Goal: Task Accomplishment & Management: Use online tool/utility

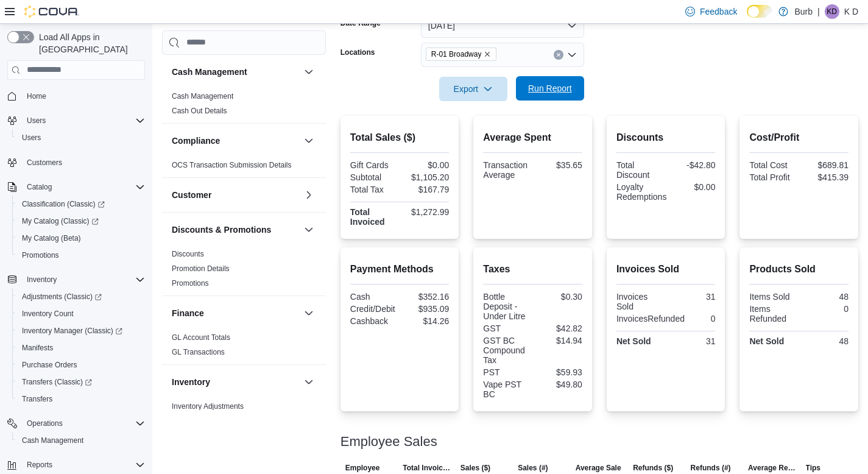
scroll to position [94, 0]
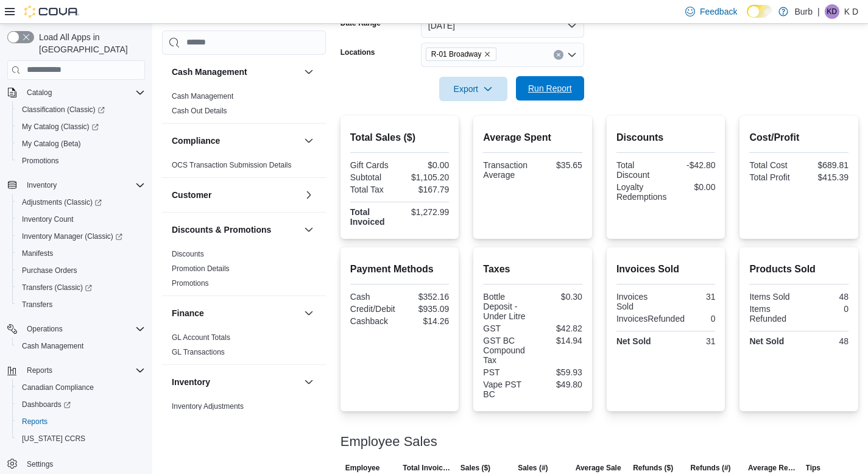
click at [567, 93] on span "Run Report" at bounding box center [550, 88] width 44 height 12
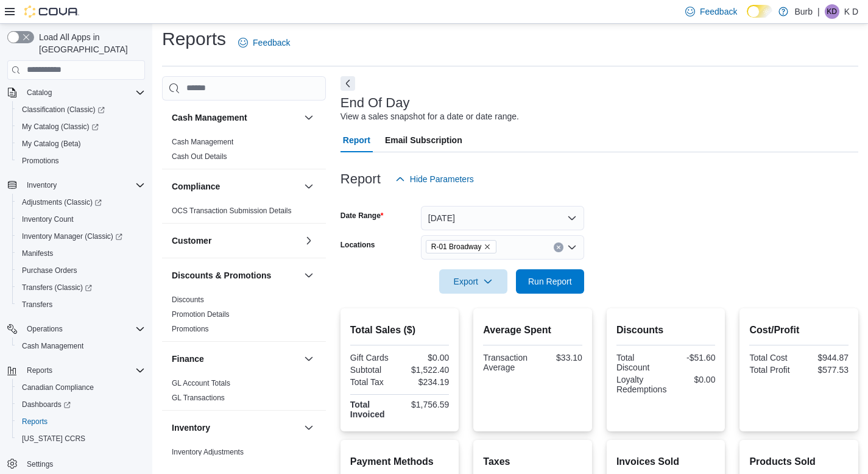
scroll to position [0, 0]
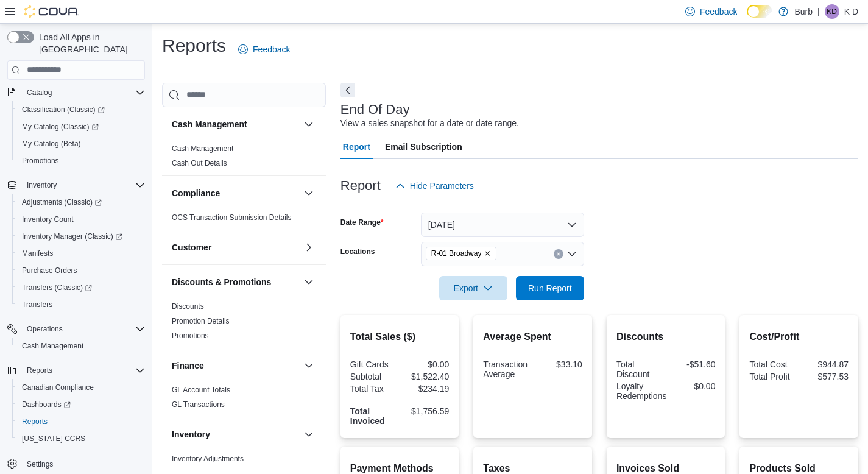
click at [604, 97] on div at bounding box center [599, 99] width 518 height 5
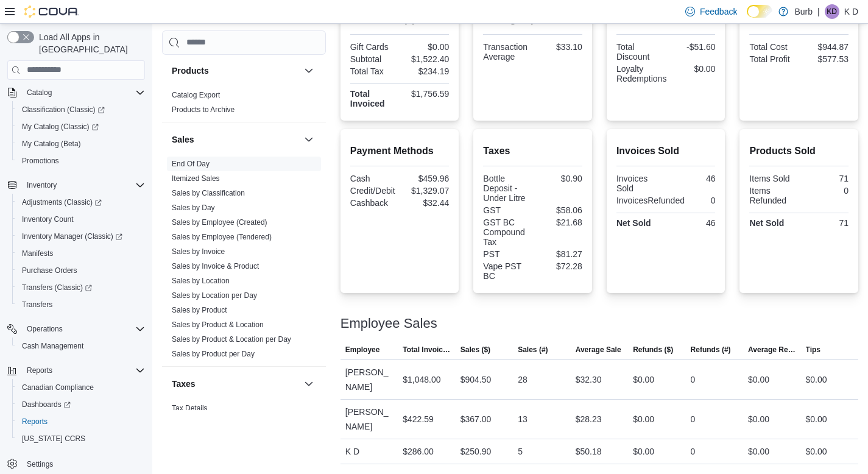
scroll to position [741, 0]
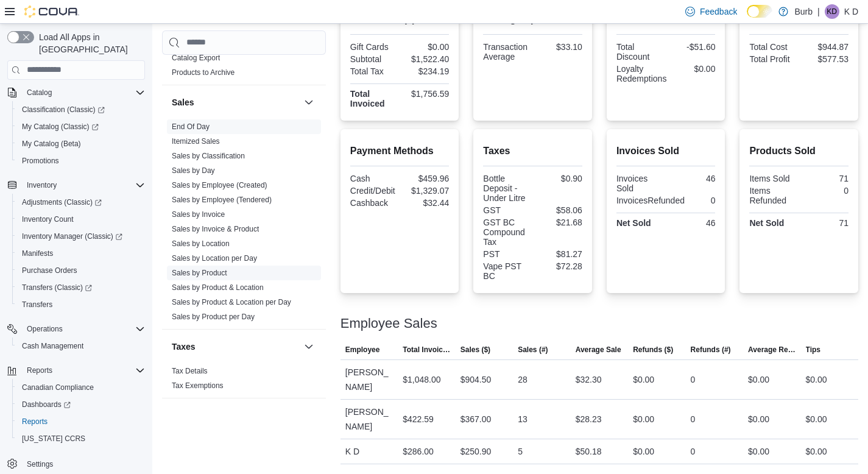
click at [216, 269] on link "Sales by Product" at bounding box center [199, 273] width 55 height 9
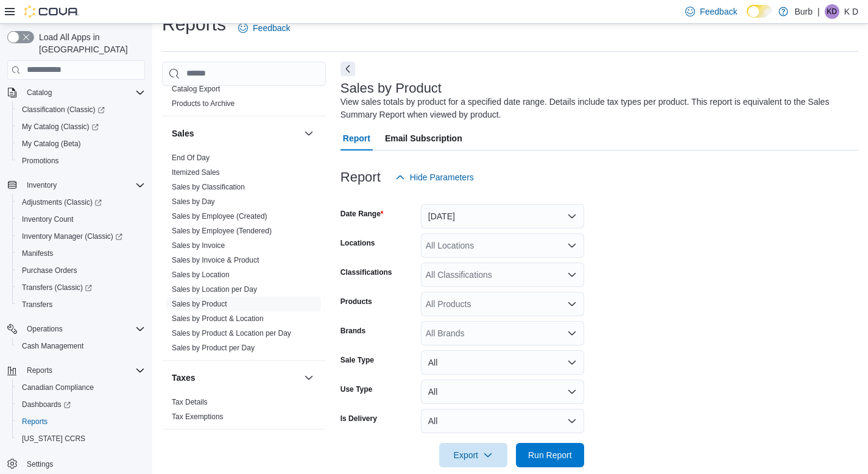
scroll to position [39, 0]
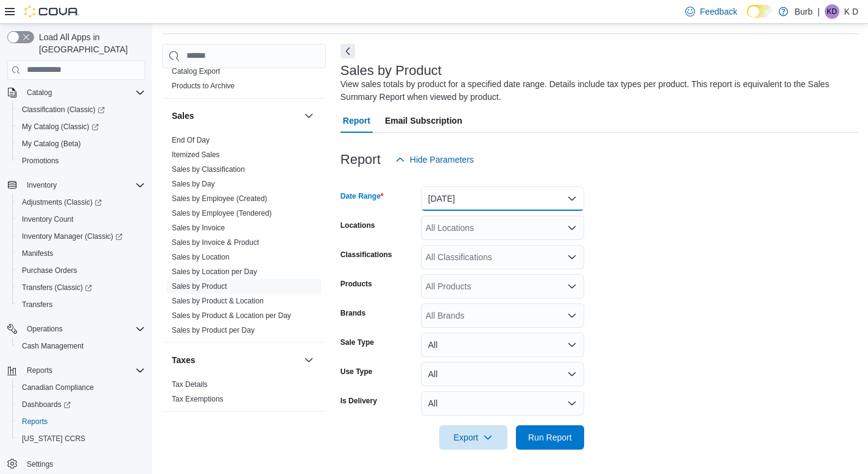
click at [463, 210] on button "Yesterday" at bounding box center [502, 198] width 163 height 24
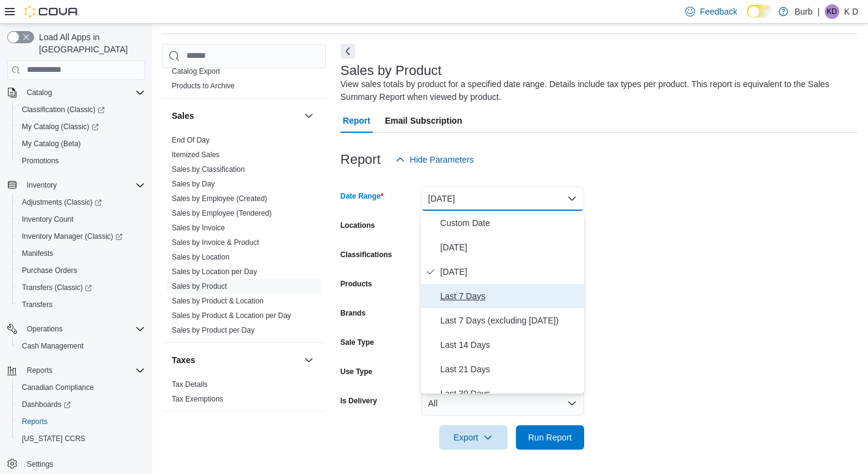
click at [450, 287] on button "Last 7 Days" at bounding box center [502, 296] width 163 height 24
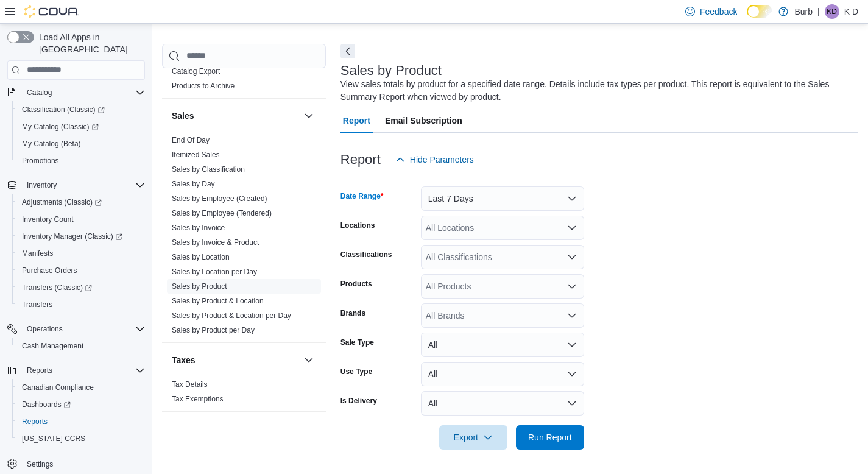
click at [439, 234] on div "All Locations" at bounding box center [502, 228] width 163 height 24
type input "***"
click at [453, 248] on span "R-01 Broadway" at bounding box center [476, 248] width 59 height 12
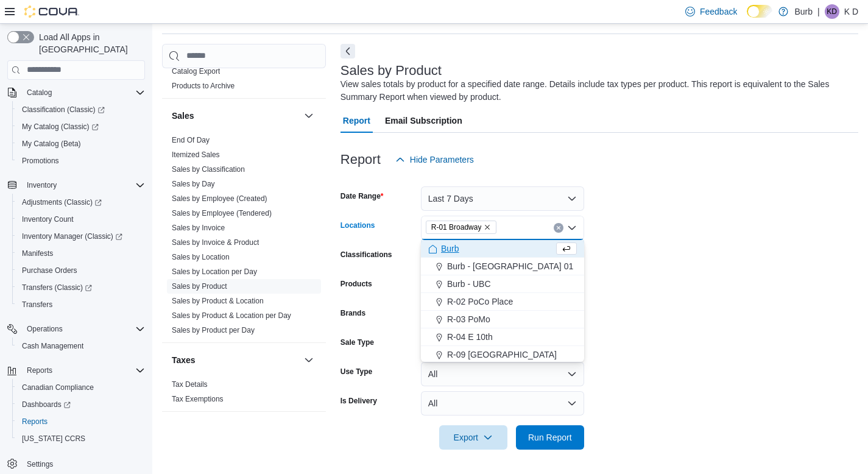
drag, startPoint x: 643, startPoint y: 256, endPoint x: 560, endPoint y: 273, distance: 85.2
click at [643, 256] on form "Date Range Last 7 Days Locations R-01 Broadway Combo box. Selected. R-01 Broadw…" at bounding box center [599, 311] width 518 height 278
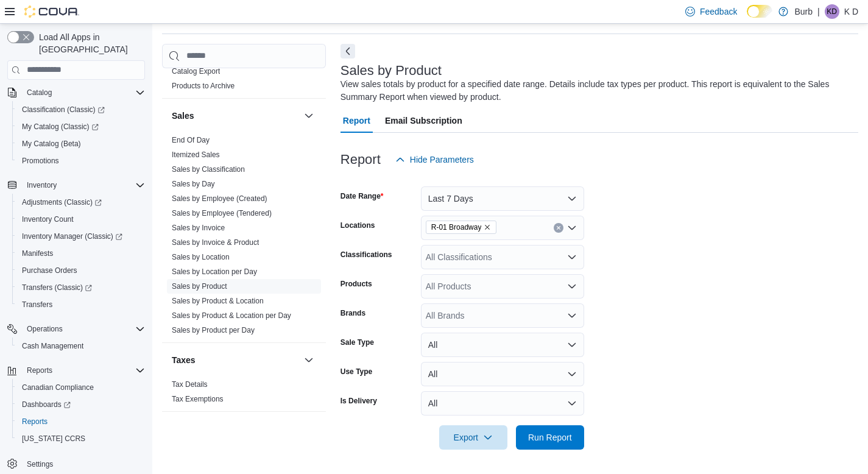
click at [533, 274] on div "All Products" at bounding box center [502, 286] width 163 height 24
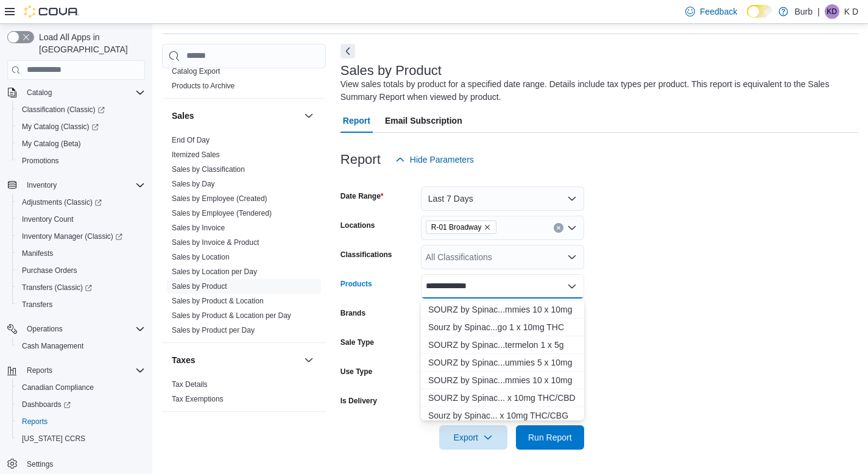
scroll to position [25, 0]
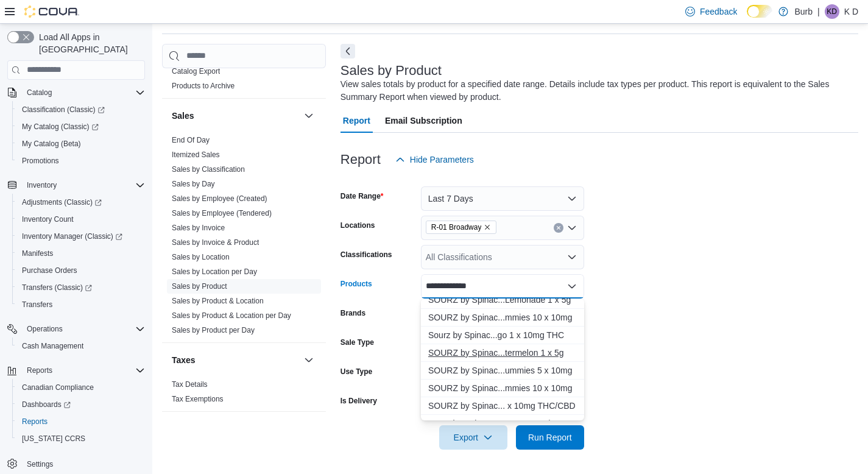
type input "**********"
click at [512, 348] on div "SOURZ by Spinac...termelon 1 x 5g" at bounding box center [502, 353] width 149 height 12
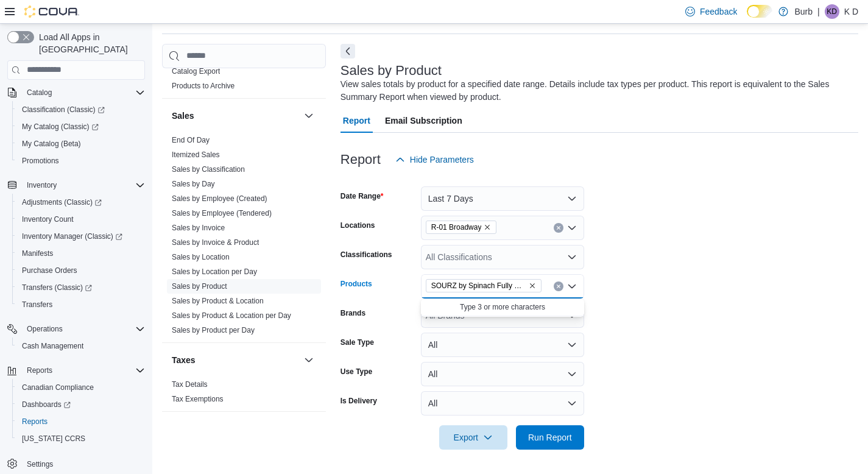
scroll to position [0, 0]
click at [516, 287] on span "SOURZ by Spinach Fully Blasted Blue Raspberry Watermelon 1 x 5g" at bounding box center [478, 286] width 95 height 12
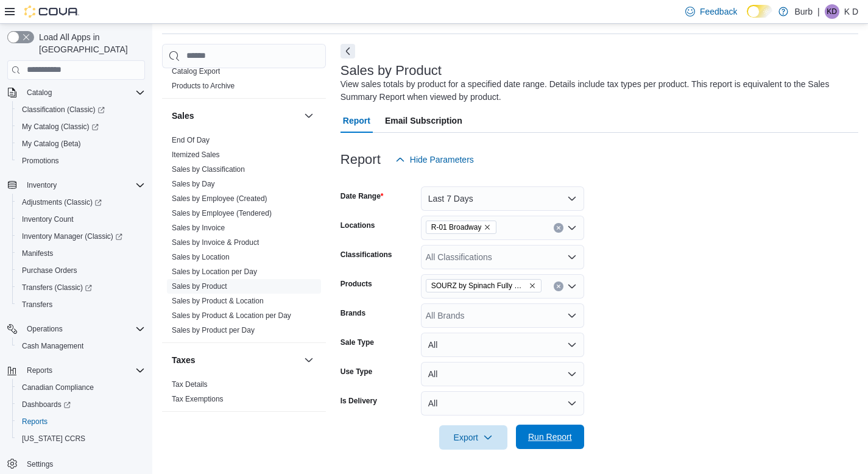
click at [536, 441] on span "Run Report" at bounding box center [550, 437] width 44 height 12
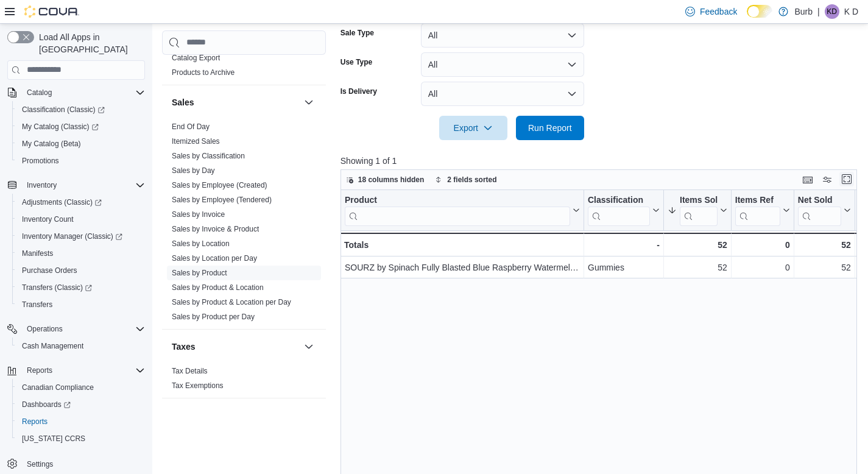
click at [852, 176] on button "Enter fullscreen" at bounding box center [846, 179] width 15 height 15
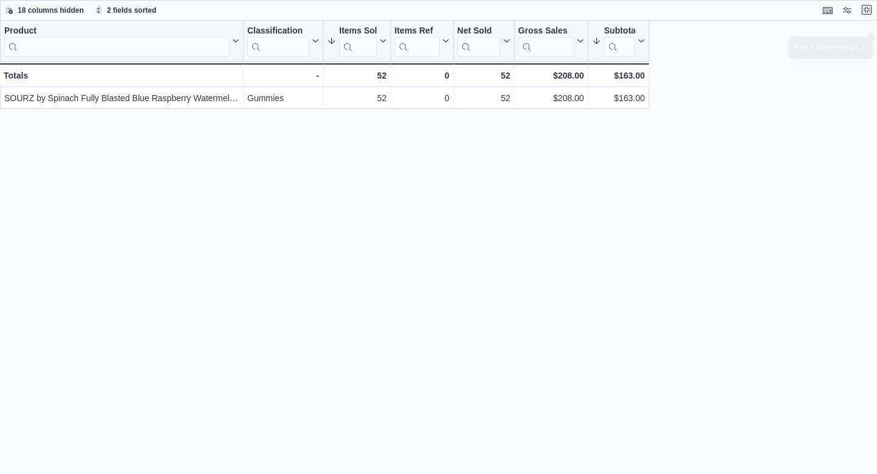
click at [867, 11] on button "Exit fullscreen" at bounding box center [866, 9] width 15 height 15
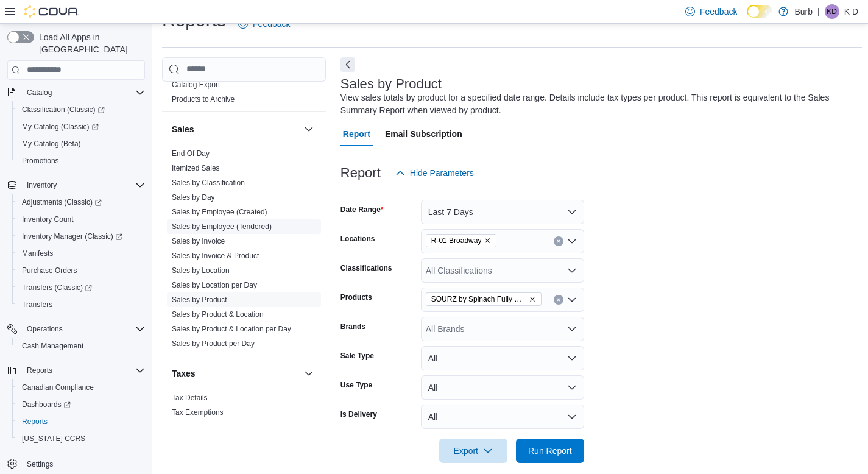
scroll to position [32, 0]
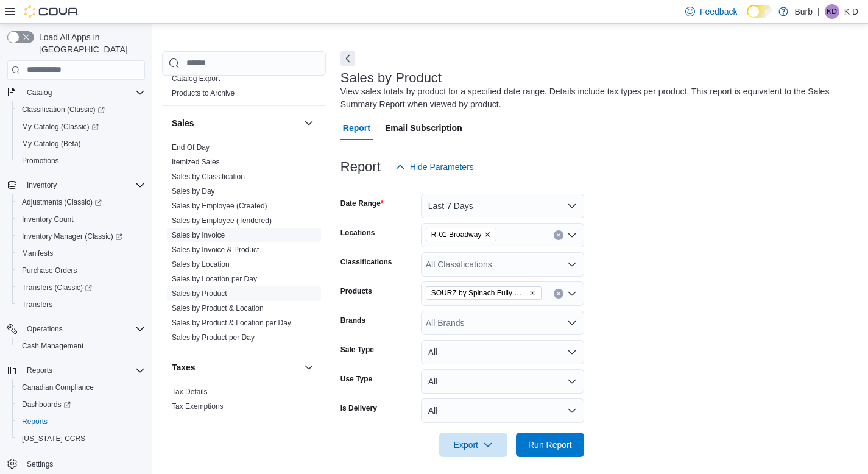
click at [217, 234] on link "Sales by Invoice" at bounding box center [198, 235] width 53 height 9
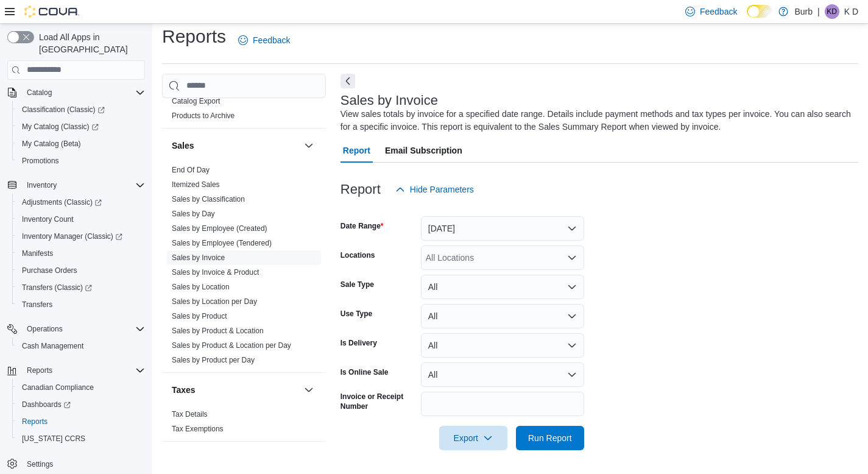
scroll to position [10, 0]
click at [231, 269] on link "Sales by Invoice & Product" at bounding box center [215, 271] width 87 height 9
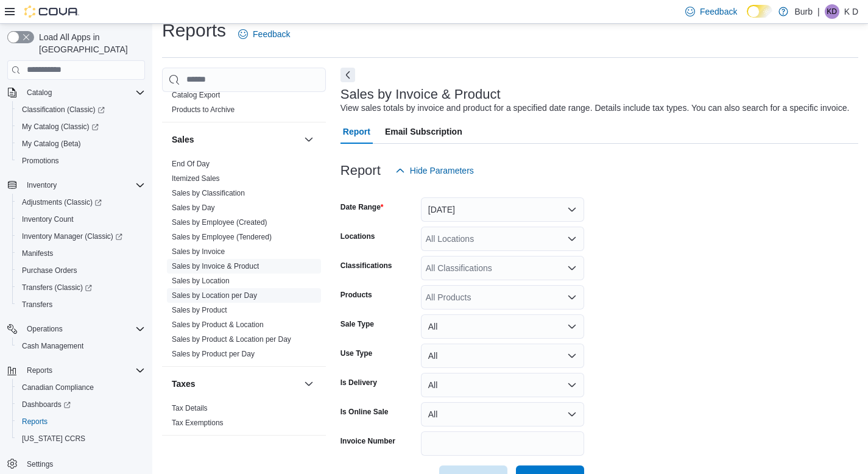
scroll to position [41, 0]
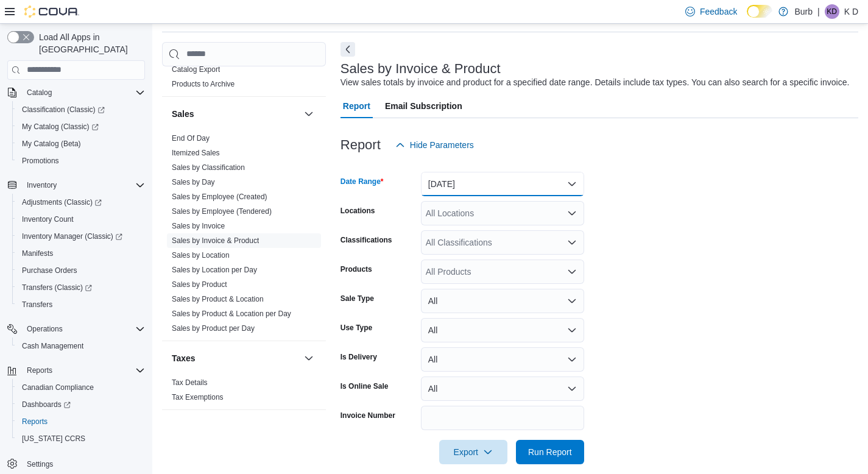
click at [478, 196] on button "Yesterday" at bounding box center [502, 184] width 163 height 24
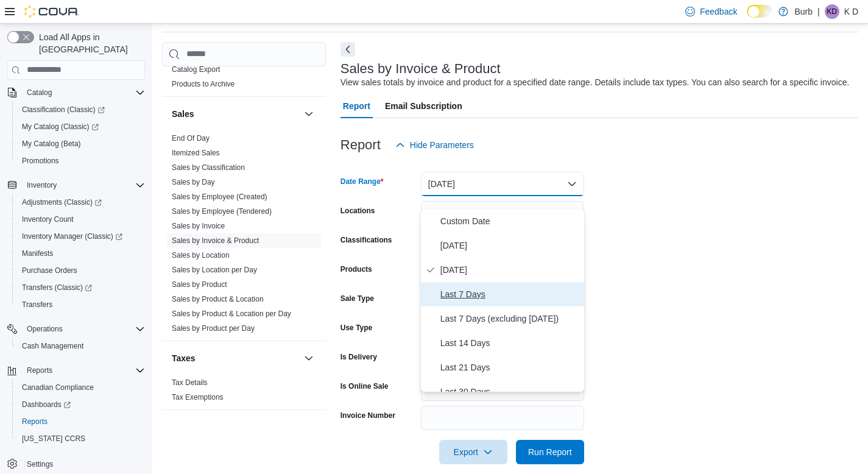
click at [453, 292] on span "Last 7 Days" at bounding box center [509, 294] width 139 height 15
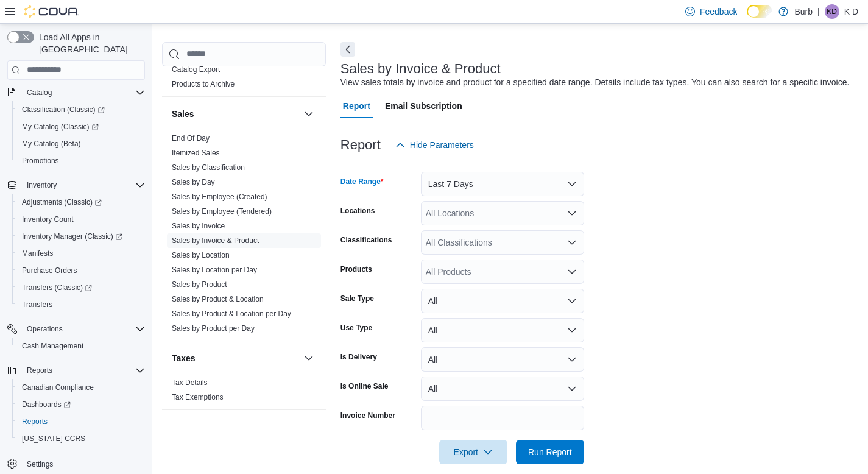
click at [452, 220] on div "All Locations" at bounding box center [502, 213] width 163 height 24
type input "***"
click at [461, 242] on span "R-01 Broadway" at bounding box center [476, 247] width 59 height 12
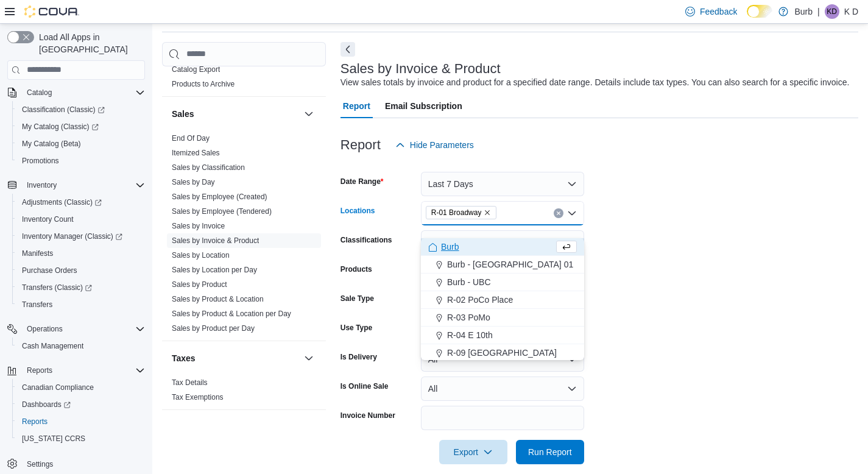
click at [664, 243] on form "Date Range Last 7 Days Locations R-01 Broadway Combo box. Selected. R-01 Broadw…" at bounding box center [599, 310] width 518 height 307
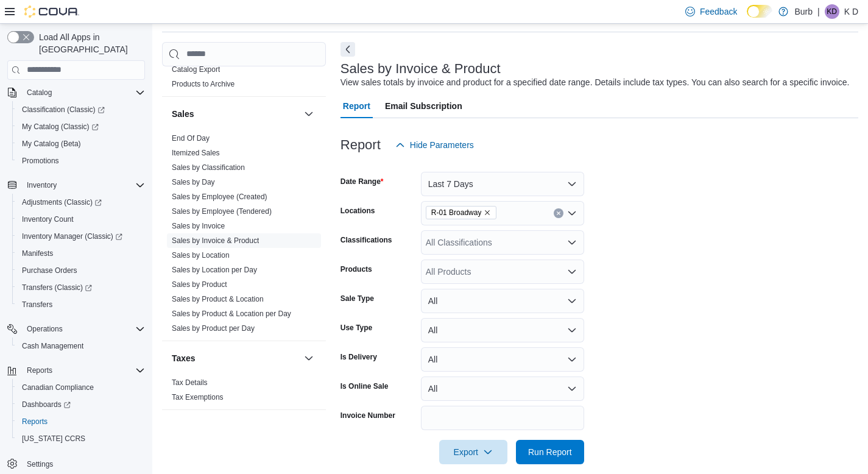
click at [524, 280] on div "All Products" at bounding box center [502, 271] width 163 height 24
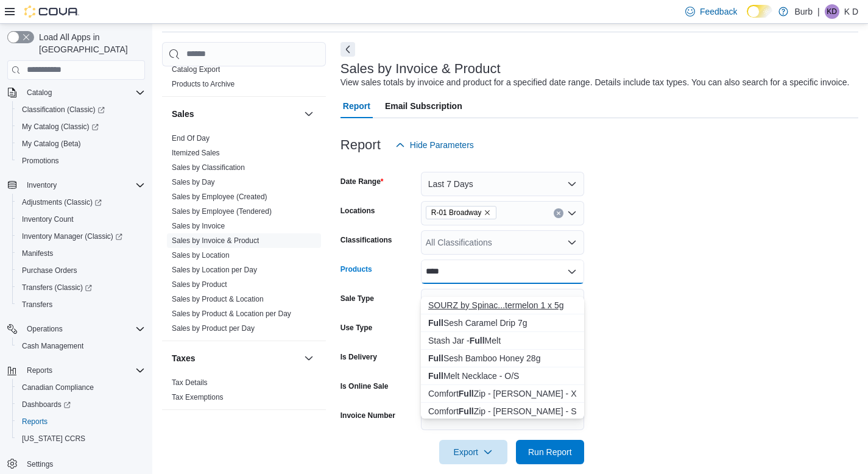
type input "****"
click at [523, 307] on div "SOURZ by Spinac...termelon 1 x 5g" at bounding box center [502, 305] width 149 height 12
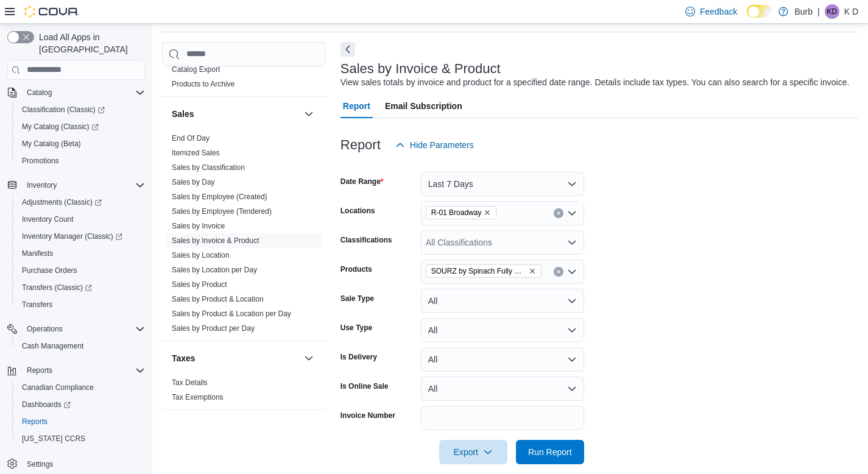
click at [696, 287] on form "Date Range Last 7 Days Locations R-01 Broadway Classifications All Classificati…" at bounding box center [599, 310] width 518 height 307
click at [548, 457] on span "Run Report" at bounding box center [550, 451] width 44 height 12
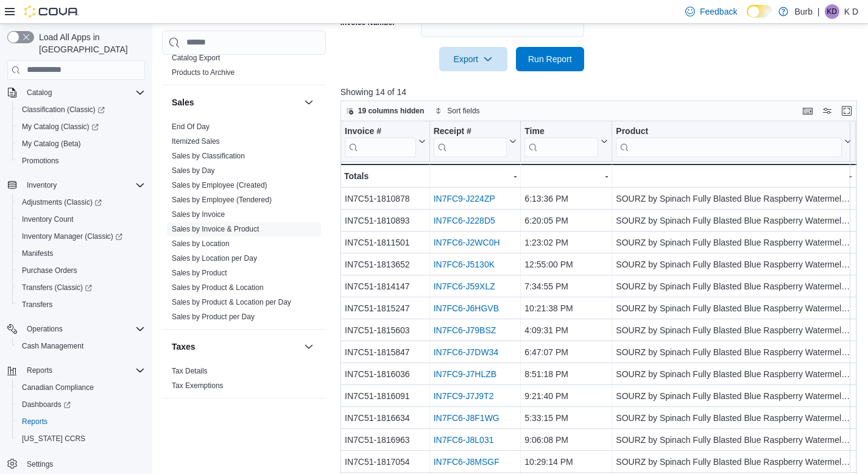
scroll to position [21, 0]
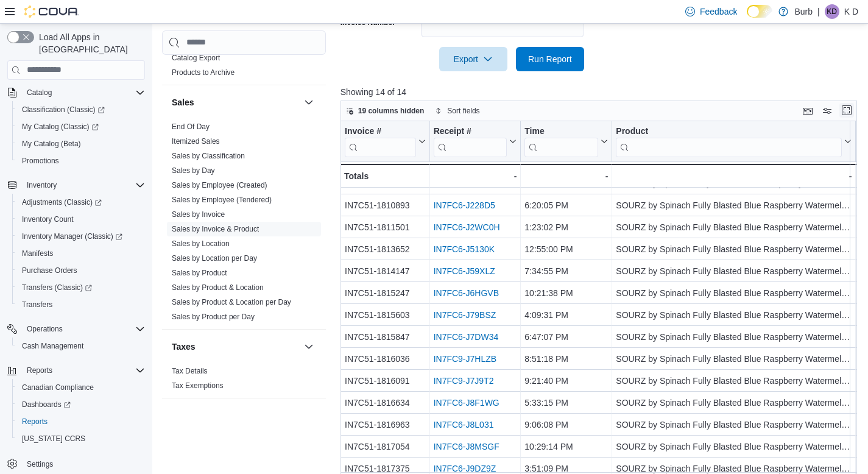
click at [854, 118] on button "Enter fullscreen" at bounding box center [846, 110] width 15 height 15
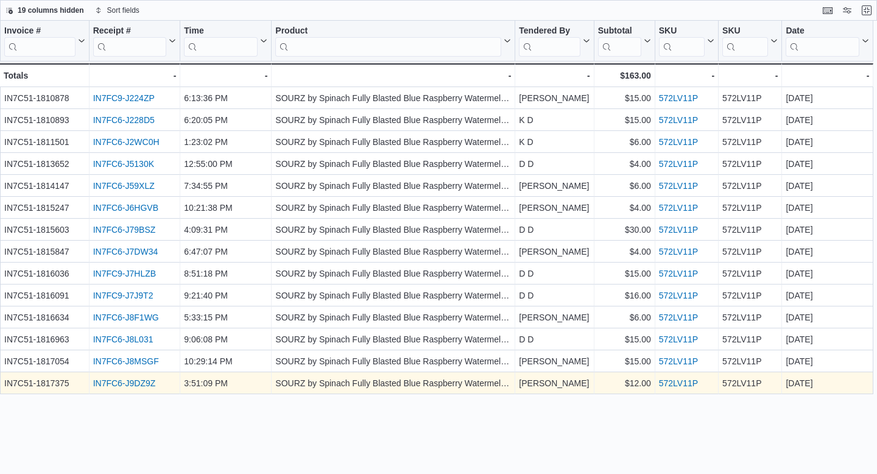
click at [124, 385] on link "IN7FC6-J9DZ9Z" at bounding box center [124, 383] width 63 height 10
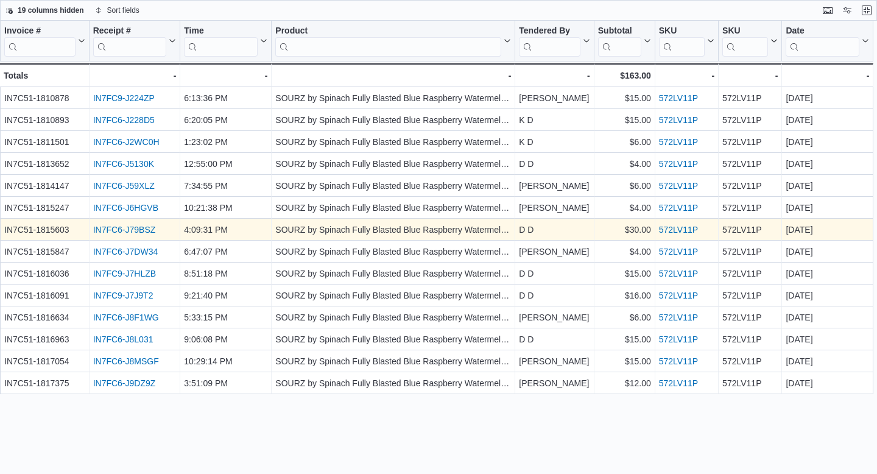
click at [100, 232] on link "IN7FC6-J79BSZ" at bounding box center [124, 230] width 63 height 10
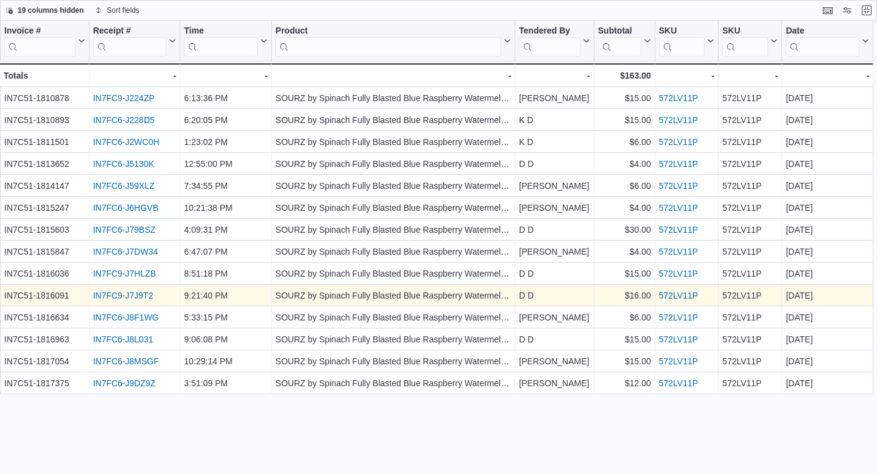
click at [121, 292] on link "IN7FC9-J7J9T2" at bounding box center [123, 296] width 60 height 10
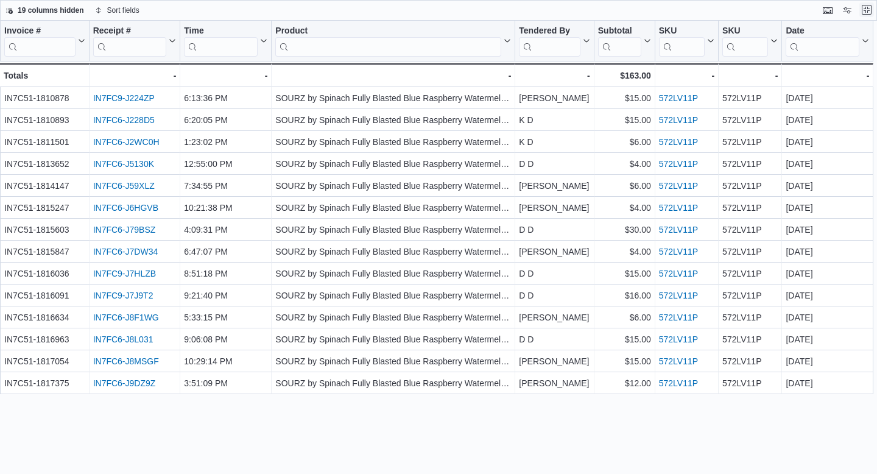
click at [867, 11] on button "Exit fullscreen" at bounding box center [866, 9] width 15 height 15
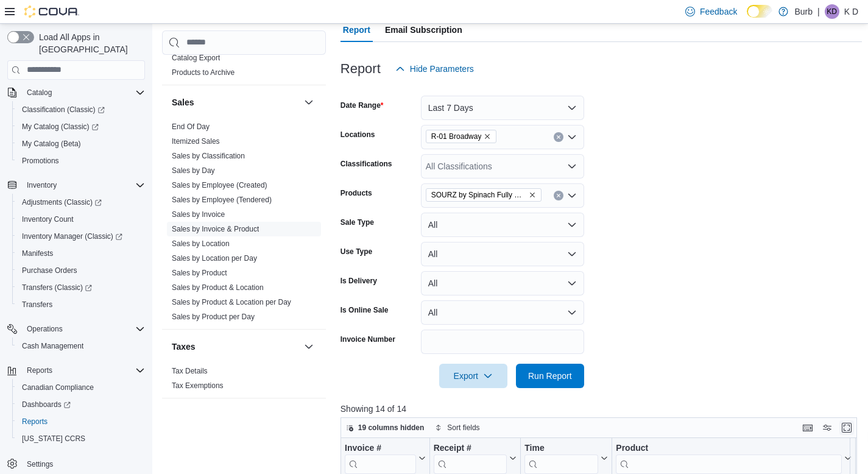
scroll to position [139, 0]
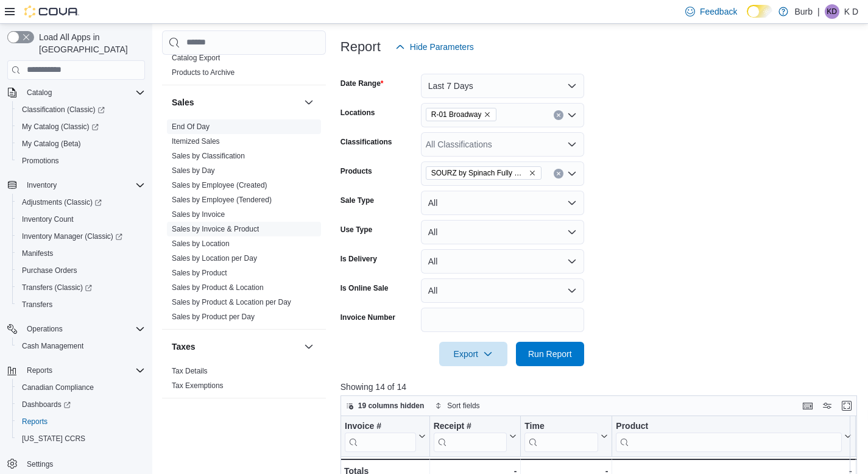
click at [180, 127] on link "End Of Day" at bounding box center [191, 126] width 38 height 9
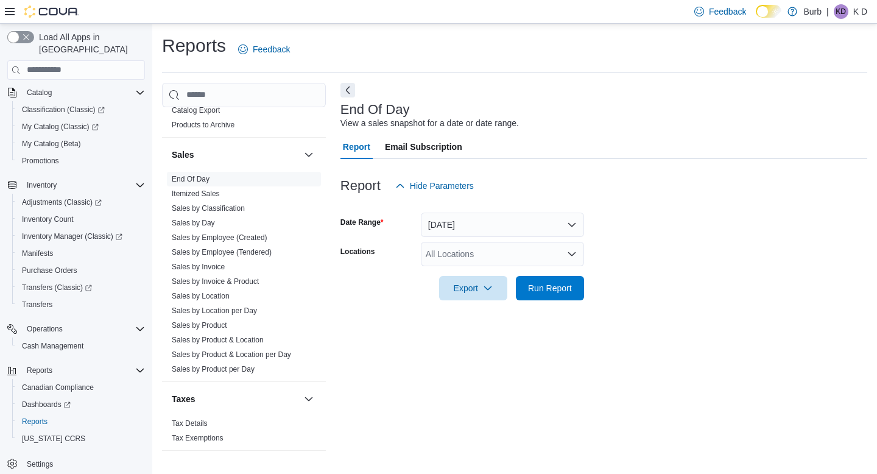
click at [467, 261] on div "All Locations" at bounding box center [502, 254] width 163 height 24
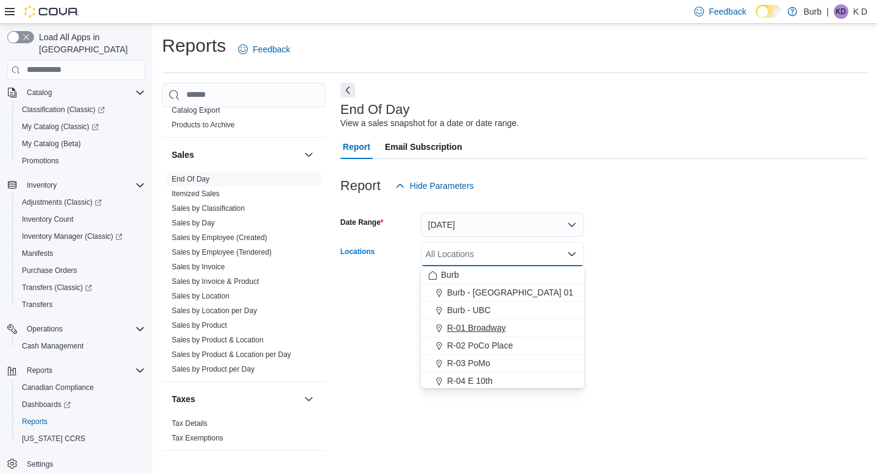
click at [463, 331] on span "R-01 Broadway" at bounding box center [476, 328] width 59 height 12
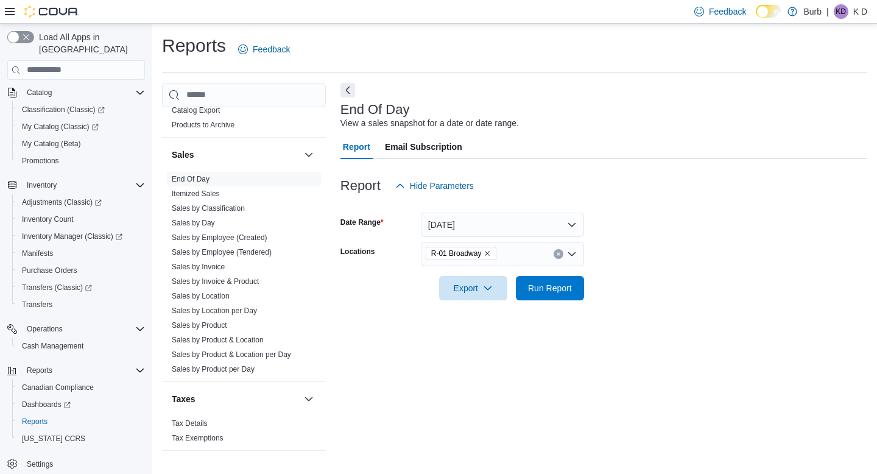
click at [592, 293] on form "Date Range Today Locations R-01 Broadway Export Run Report" at bounding box center [603, 249] width 527 height 102
click at [542, 286] on span "Run Report" at bounding box center [550, 287] width 44 height 12
